Goal: Navigation & Orientation: Go to known website

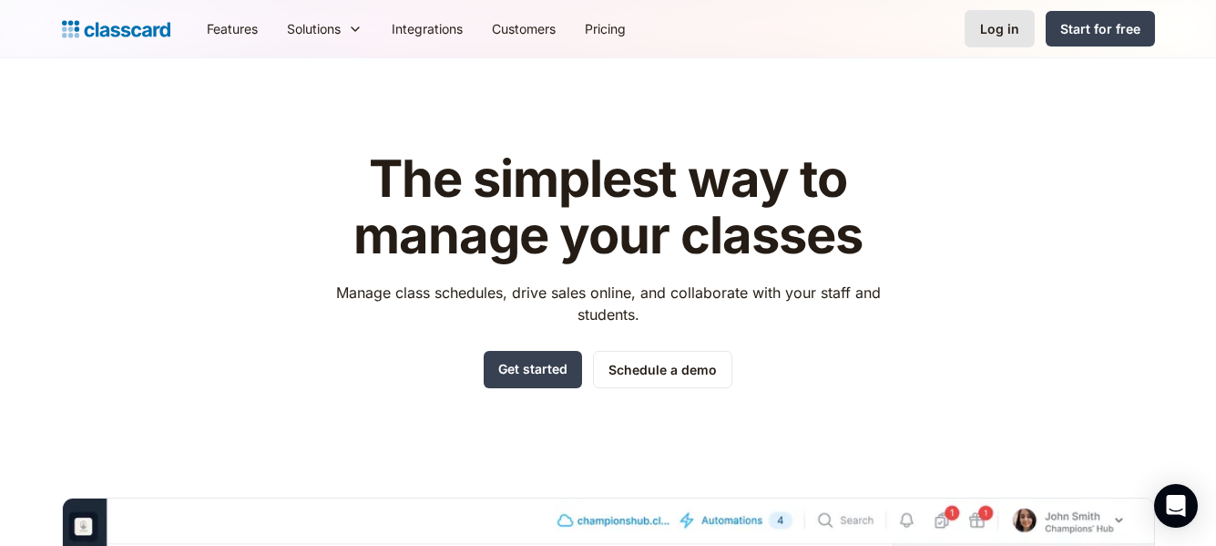
click at [999, 36] on div "Log in" at bounding box center [999, 28] width 39 height 19
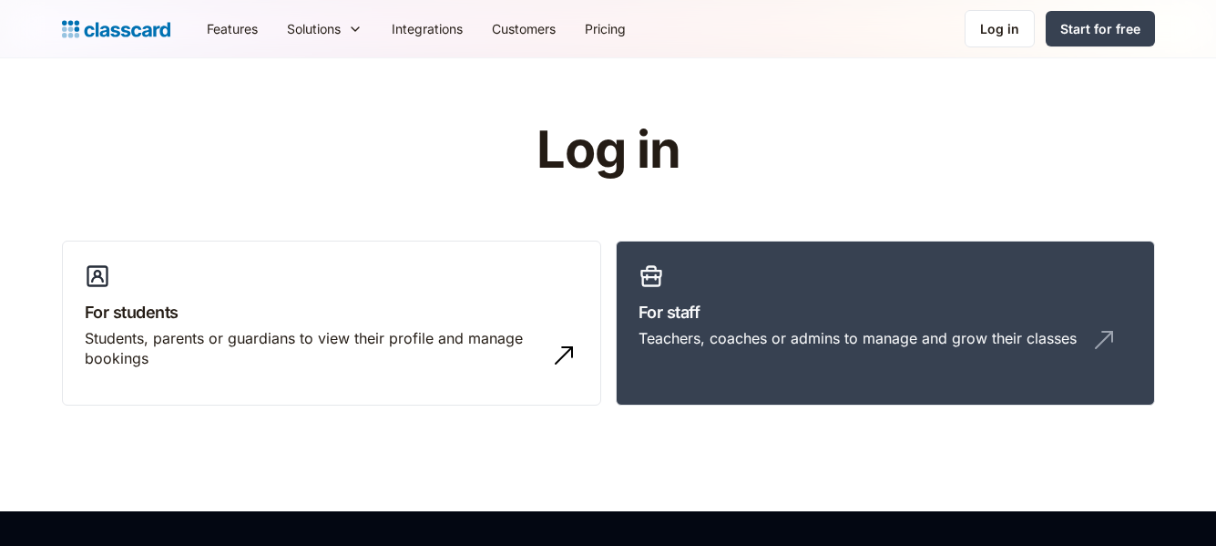
click at [795, 328] on div "Teachers, coaches or admins to manage and grow their classes" at bounding box center [858, 338] width 438 height 20
